Goal: Information Seeking & Learning: Learn about a topic

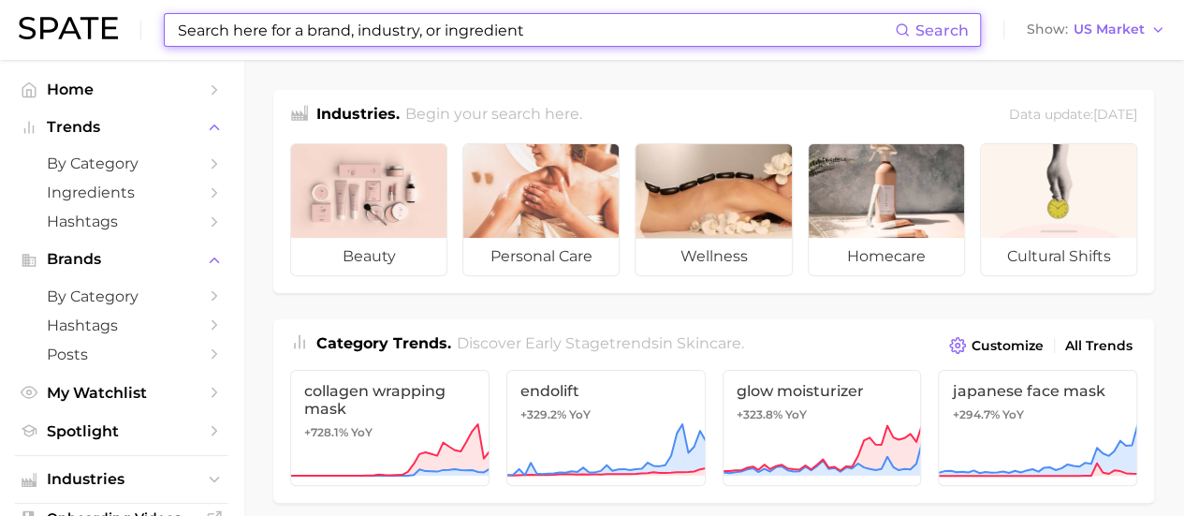
click at [662, 42] on input at bounding box center [535, 30] width 719 height 32
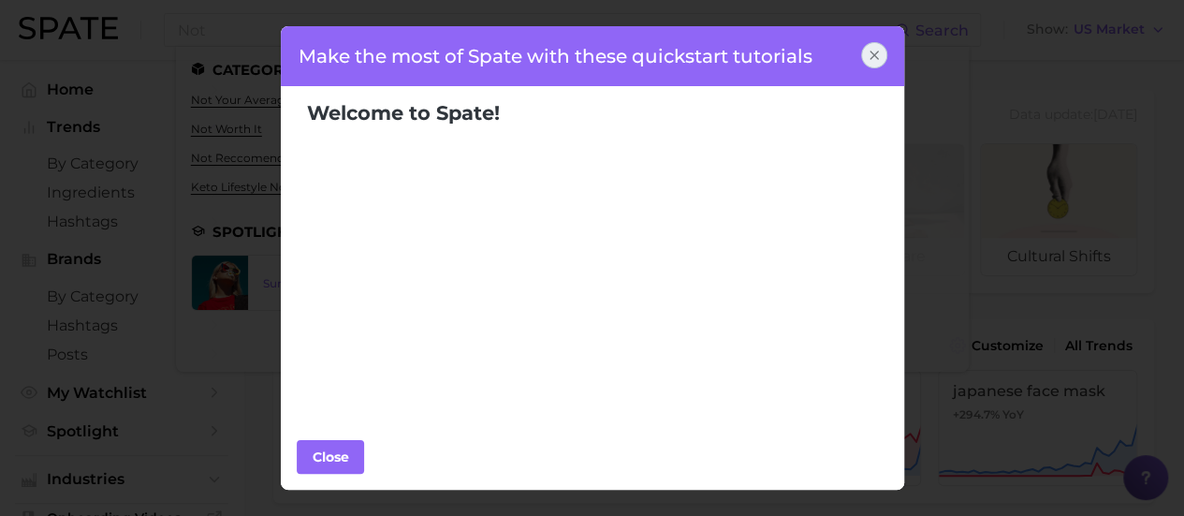
click at [878, 51] on icon at bounding box center [873, 54] width 7 height 7
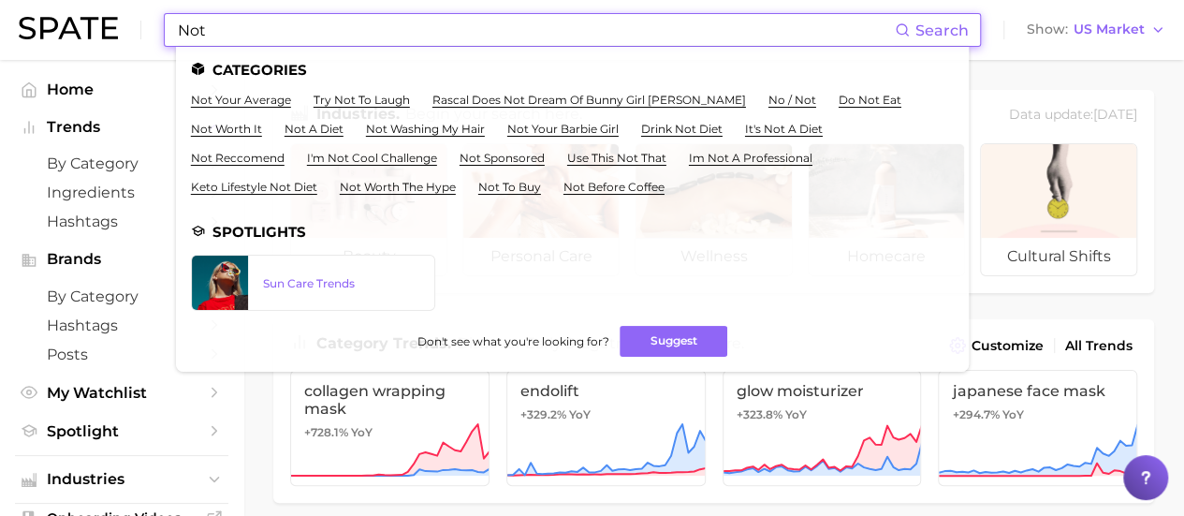
click at [754, 22] on input "Not" at bounding box center [535, 30] width 719 height 32
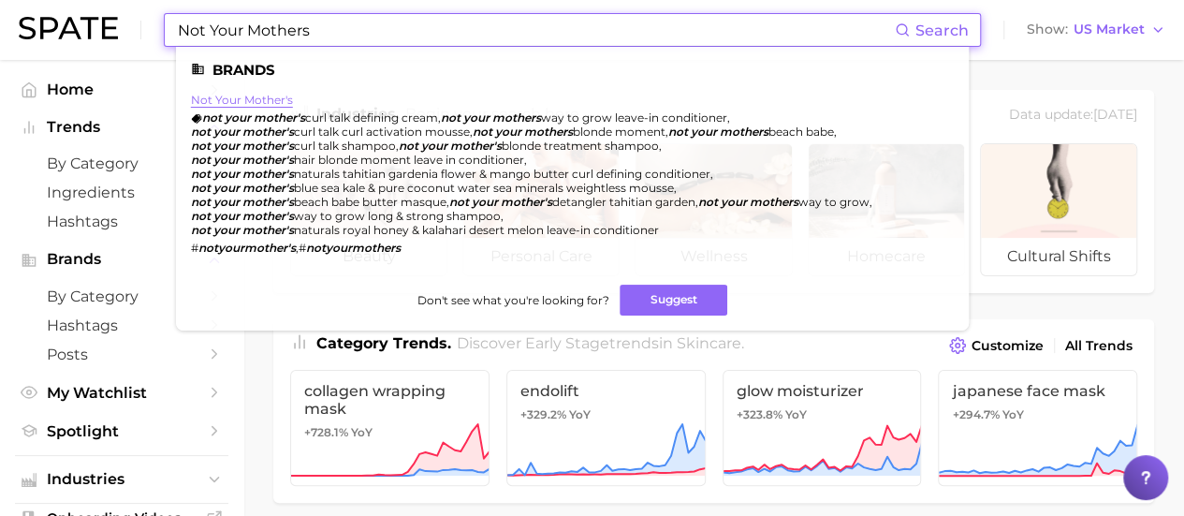
type input "Not Your Mothers"
click at [275, 104] on link "not your mother's" at bounding box center [242, 100] width 102 height 14
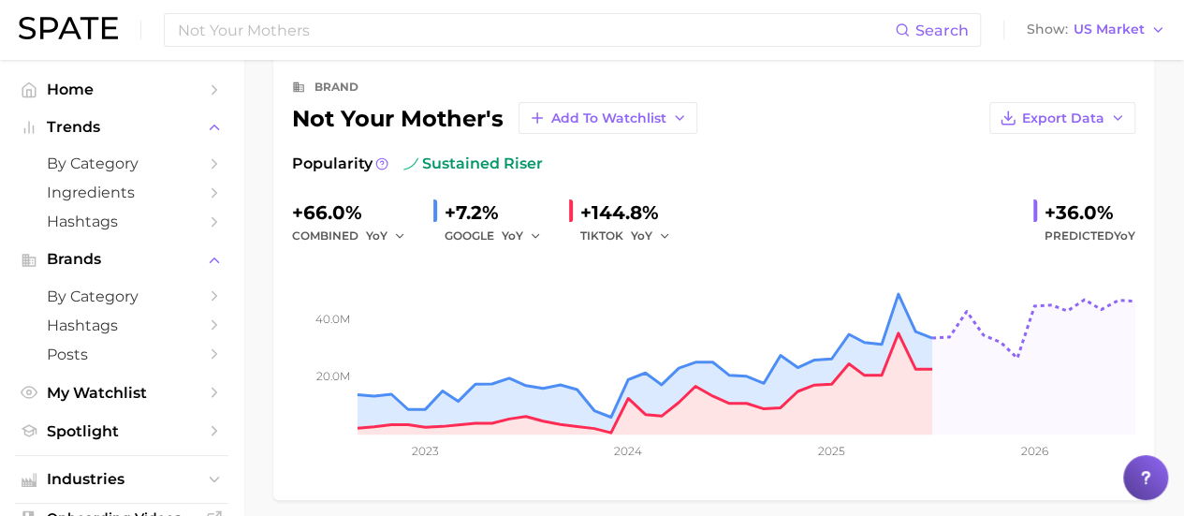
scroll to position [103, 0]
